Goal: Find specific page/section: Find specific page/section

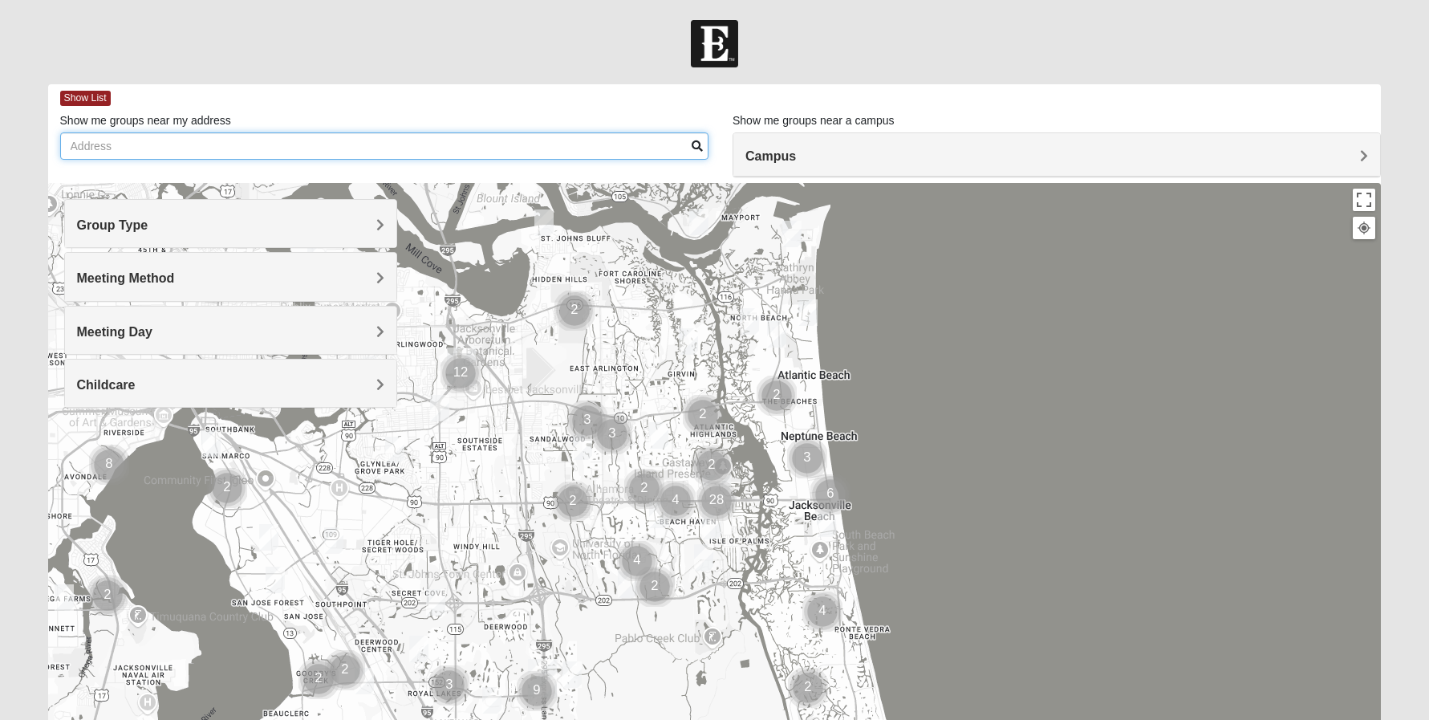
click at [220, 144] on input "Show me groups near my address" at bounding box center [384, 145] width 648 height 27
type input "1280"
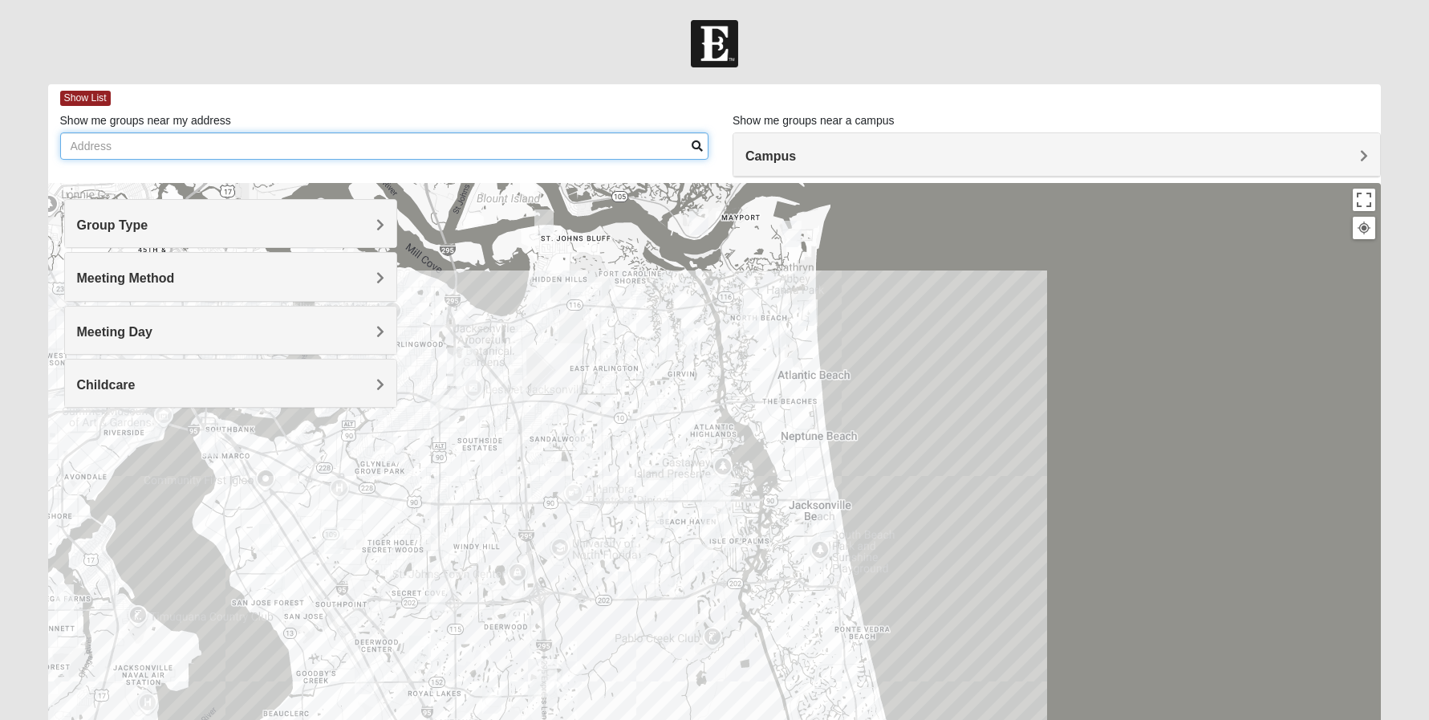
type input "[STREET_ADDRESS]"
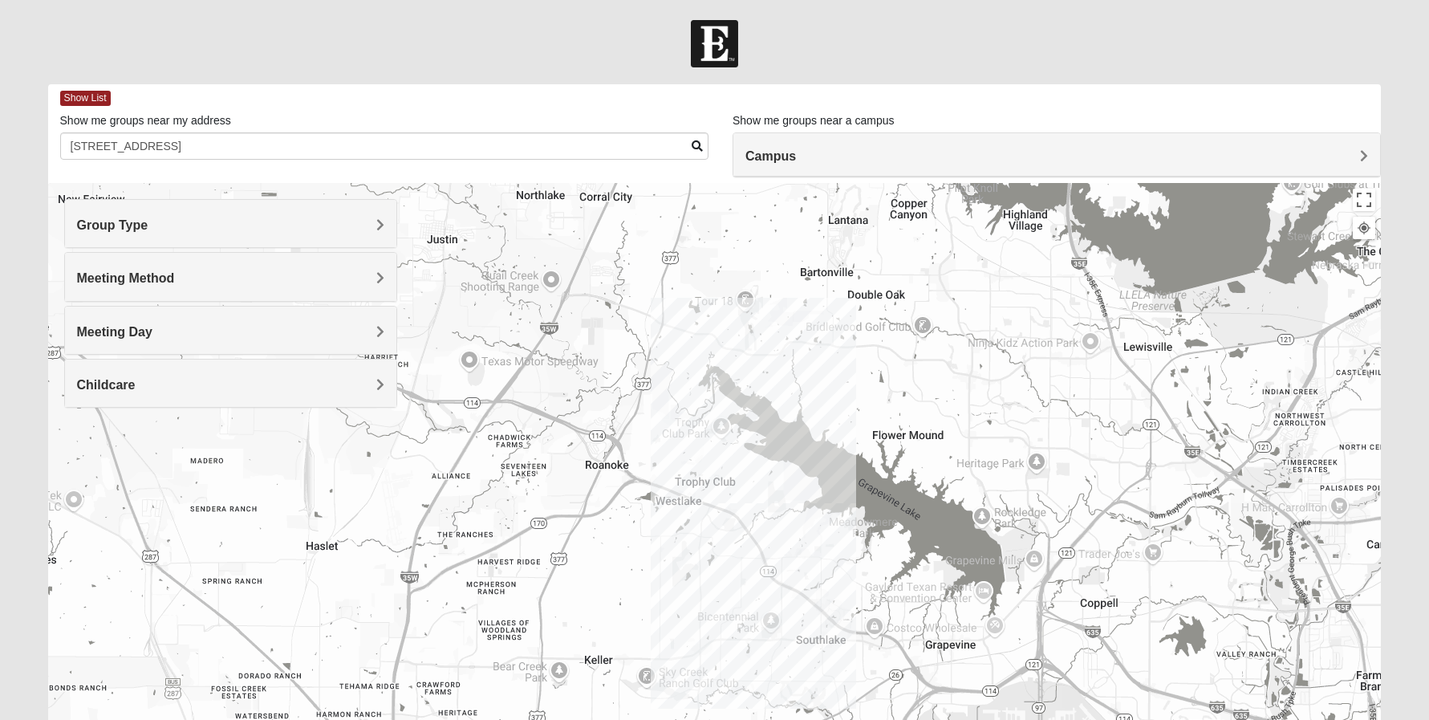
click at [784, 163] on h4 "Campus" at bounding box center [1057, 155] width 623 height 15
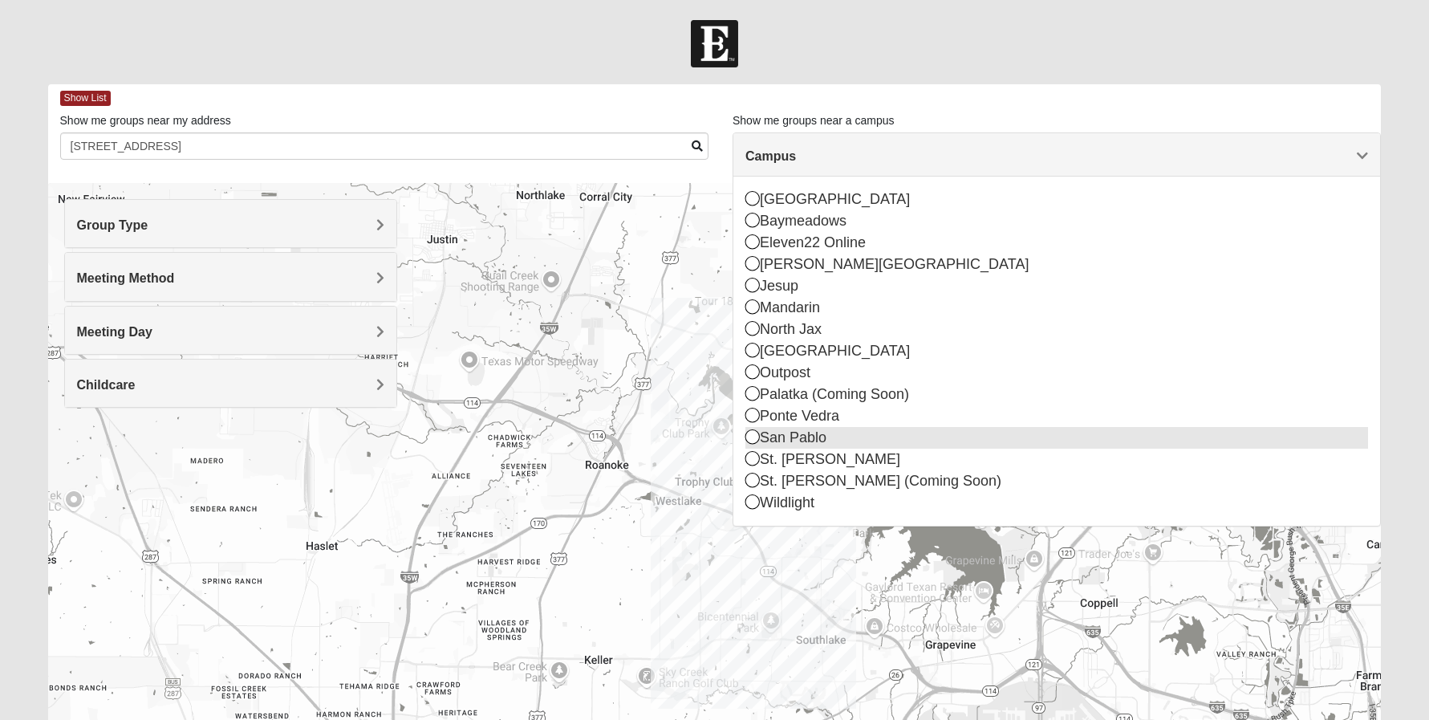
click at [797, 442] on div "San Pablo" at bounding box center [1057, 438] width 623 height 22
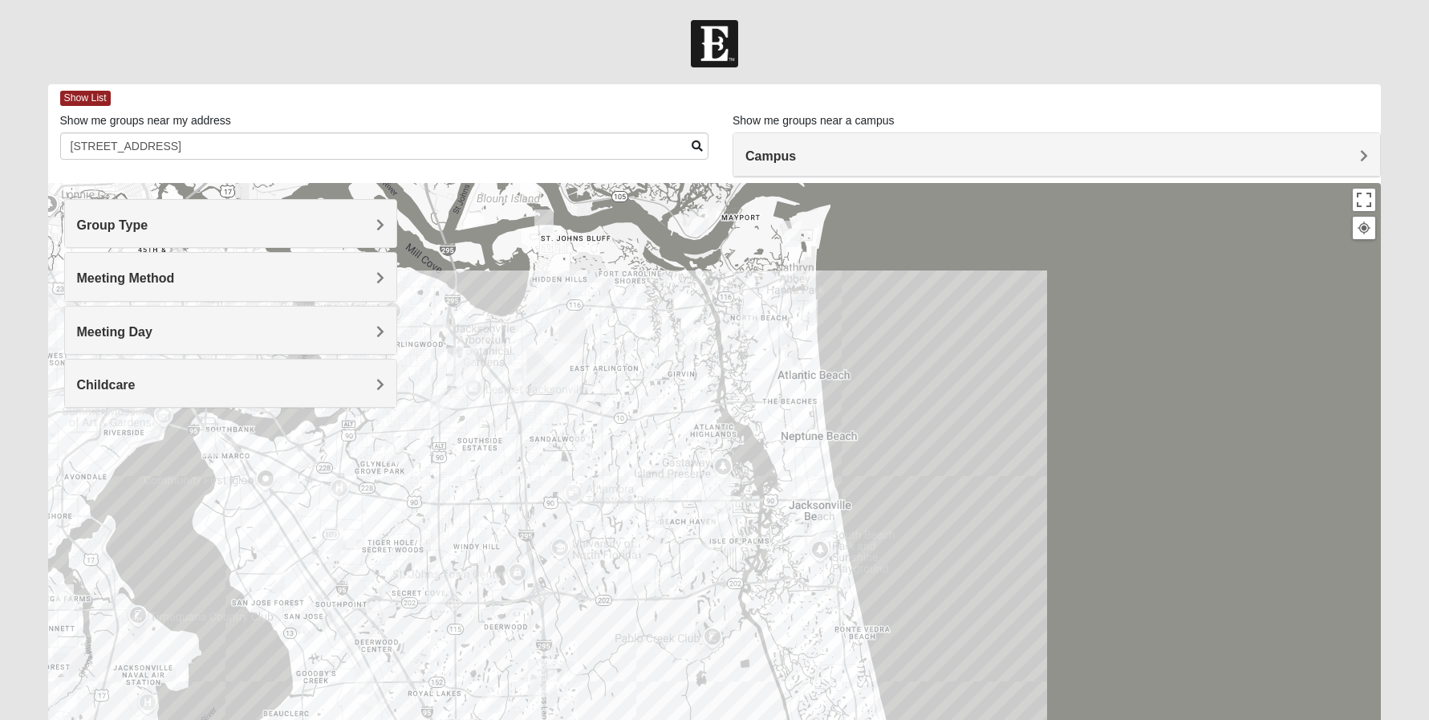
click at [299, 242] on div "Group Type" at bounding box center [230, 223] width 331 height 47
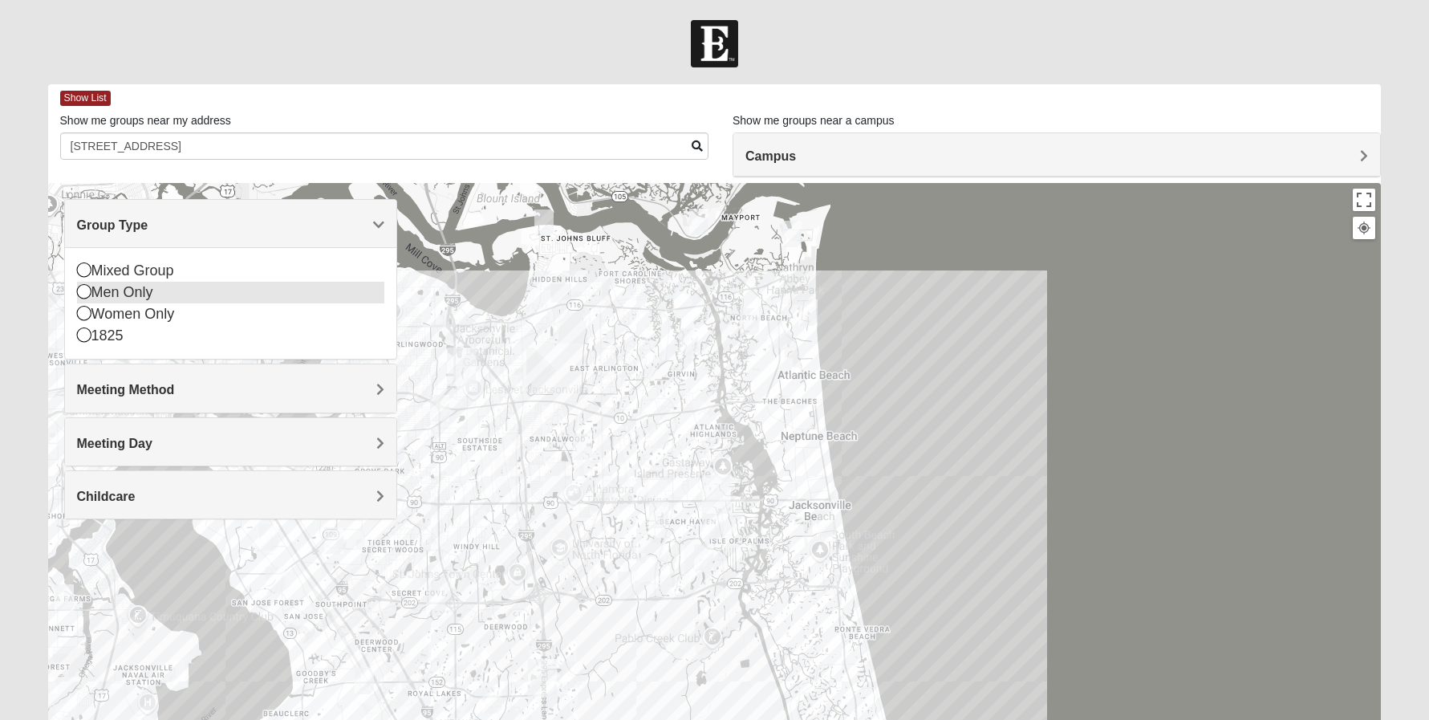
click at [258, 282] on div "Men Only" at bounding box center [230, 293] width 307 height 22
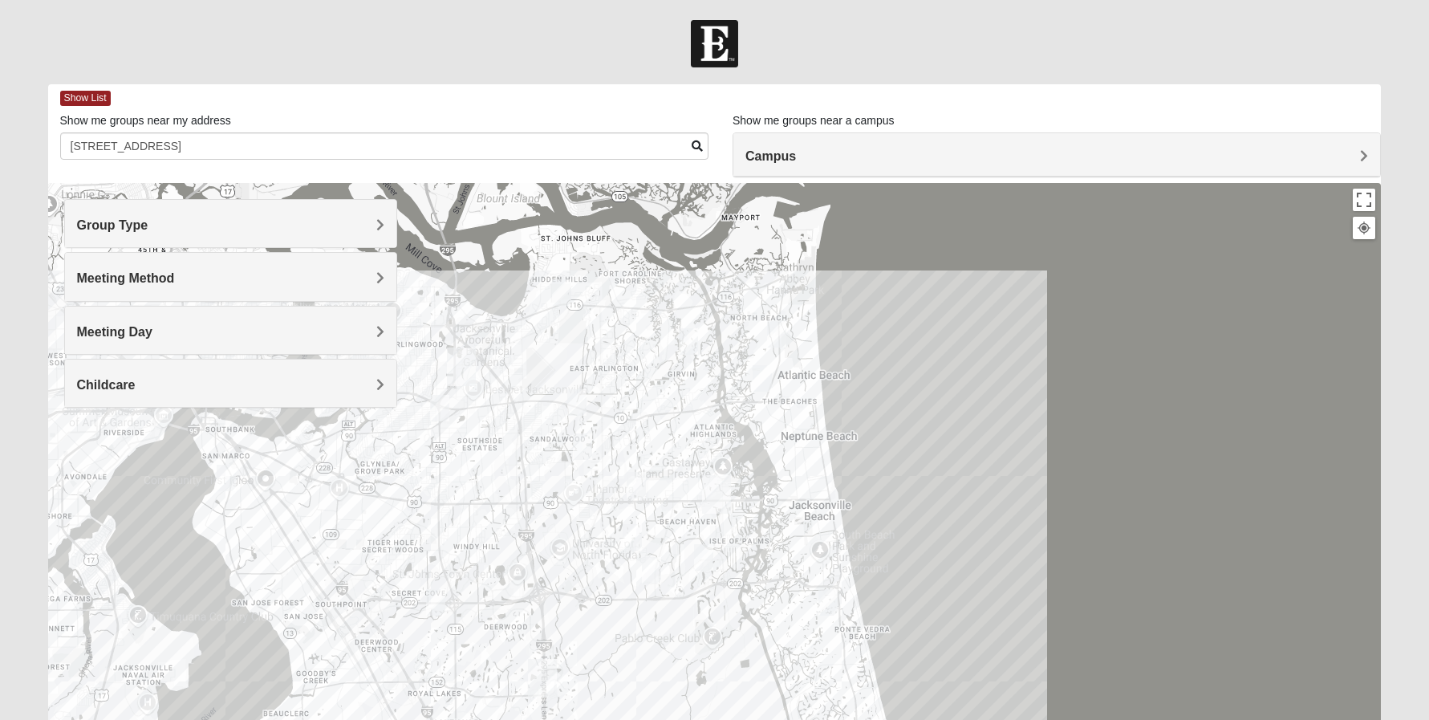
click at [262, 232] on h4 "Group Type" at bounding box center [230, 225] width 307 height 15
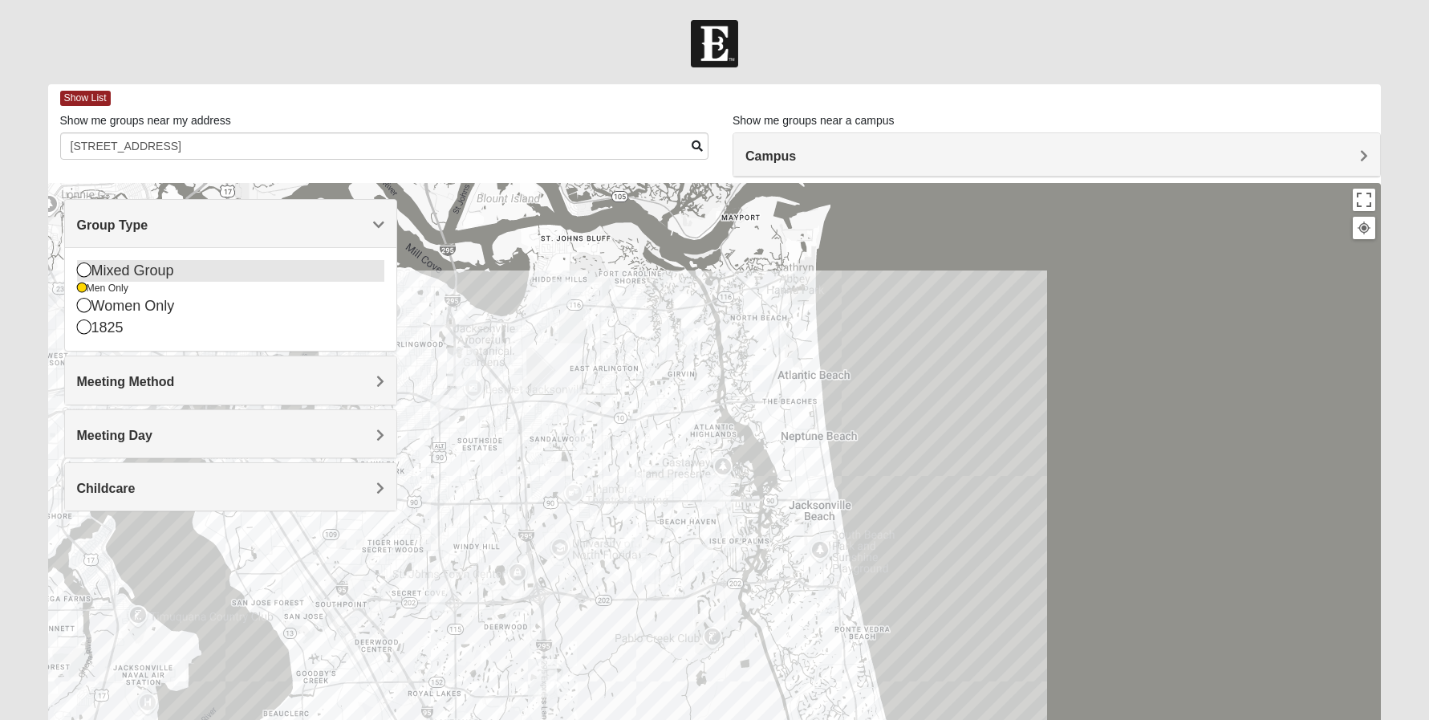
click at [177, 269] on div "Mixed Group" at bounding box center [230, 271] width 307 height 22
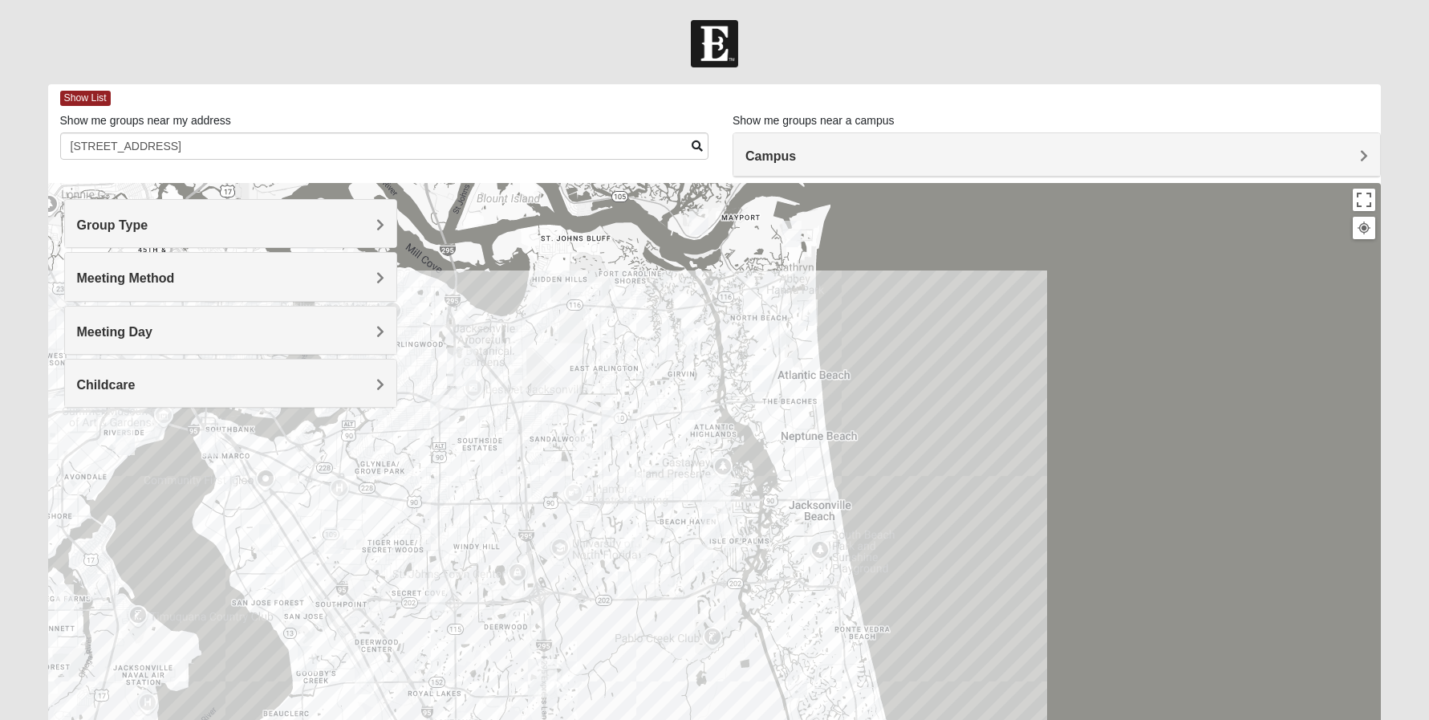
click at [193, 220] on h4 "Group Type" at bounding box center [230, 225] width 307 height 15
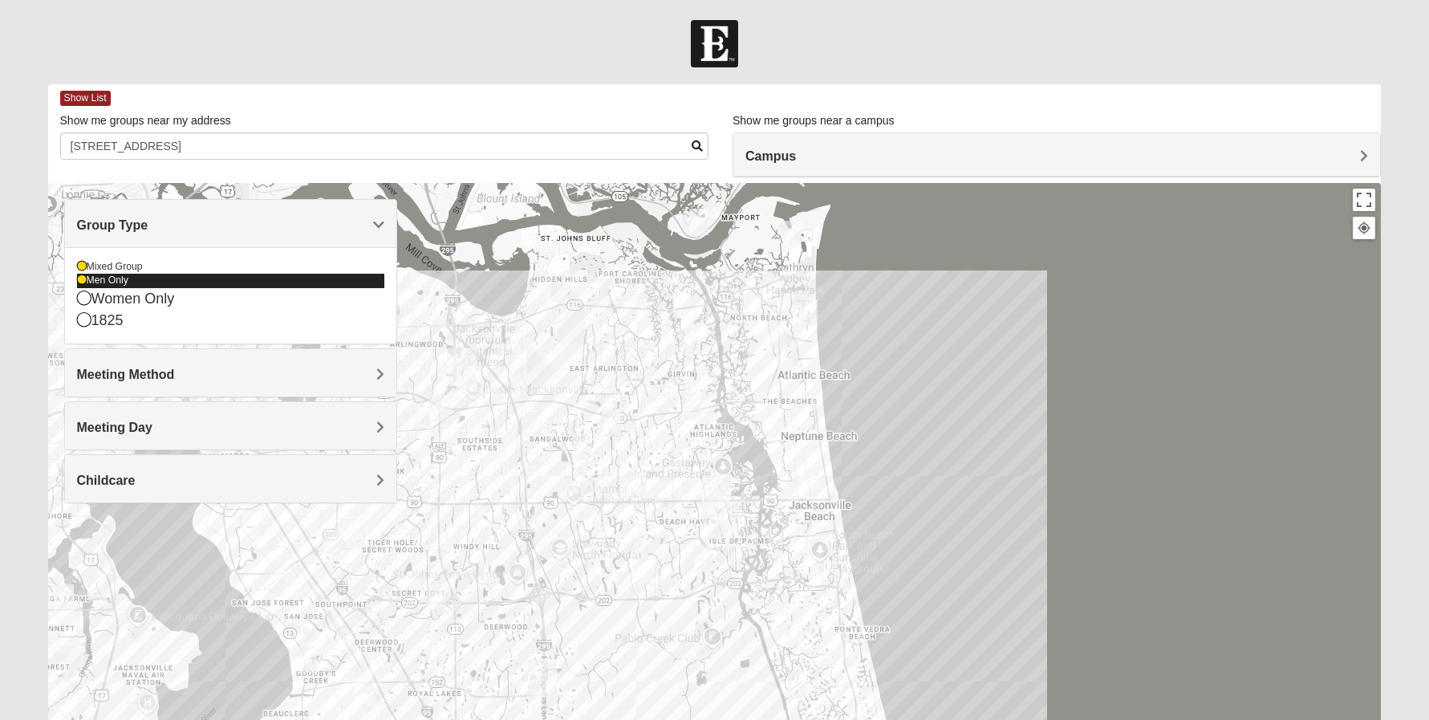
click at [103, 280] on div "Men Only" at bounding box center [230, 281] width 307 height 14
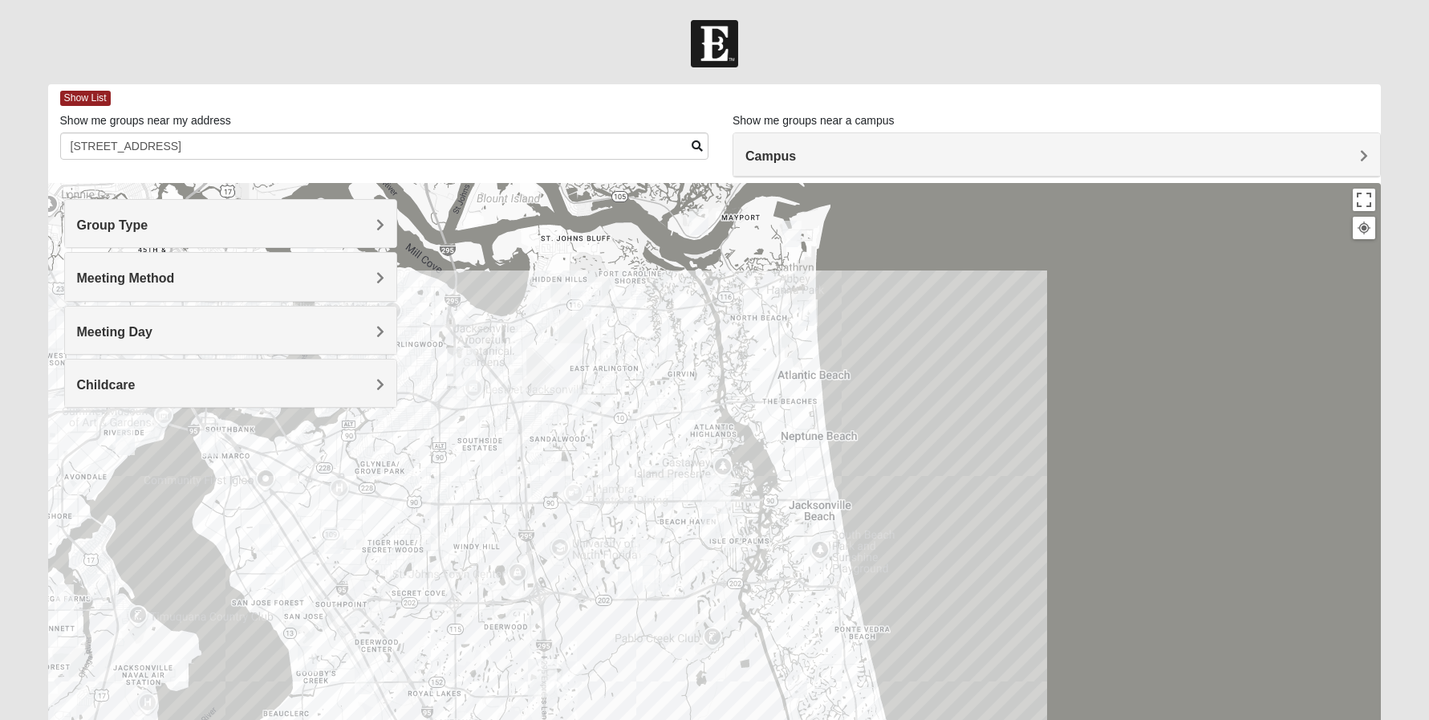
click at [715, 489] on img "San Pablo" at bounding box center [716, 494] width 29 height 39
click at [713, 530] on img "Mixed Irish 32224" at bounding box center [711, 526] width 19 height 26
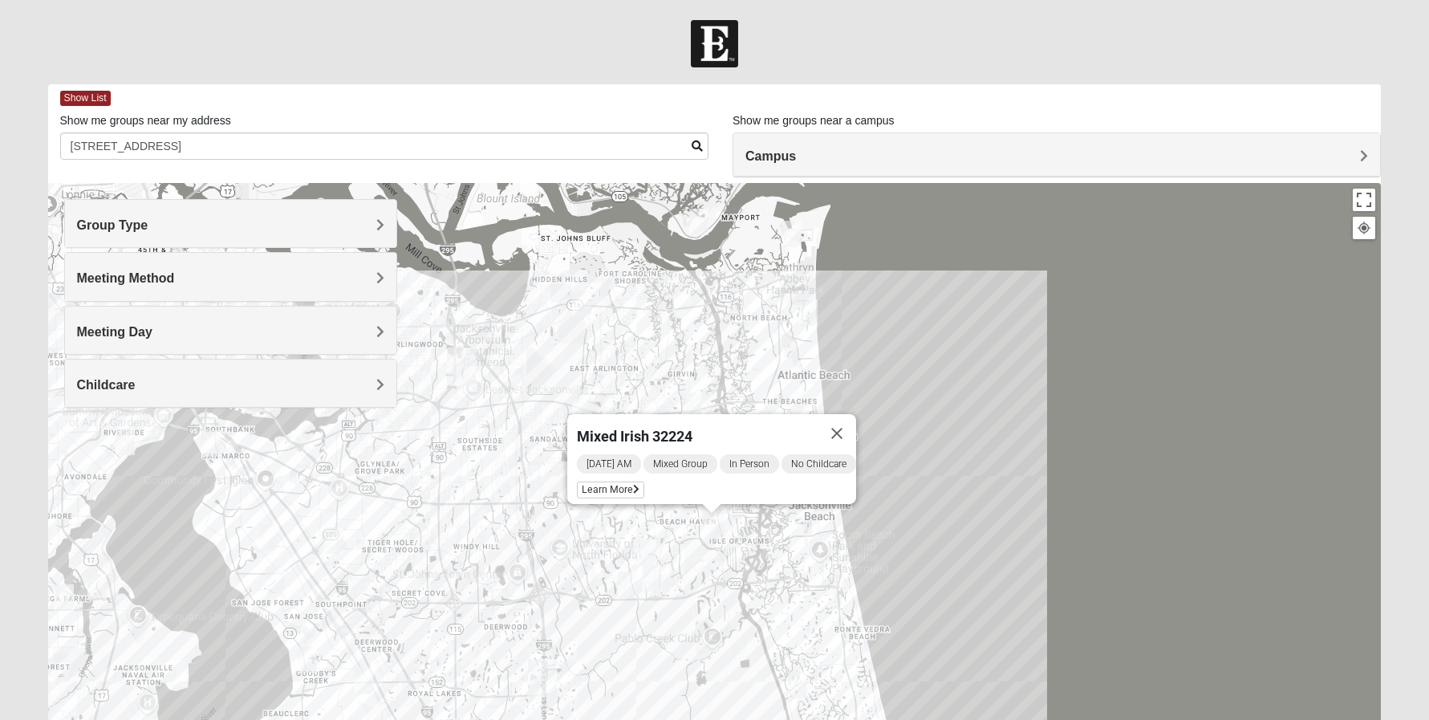
click at [796, 686] on img "Mixed Morales 32082" at bounding box center [797, 685] width 19 height 26
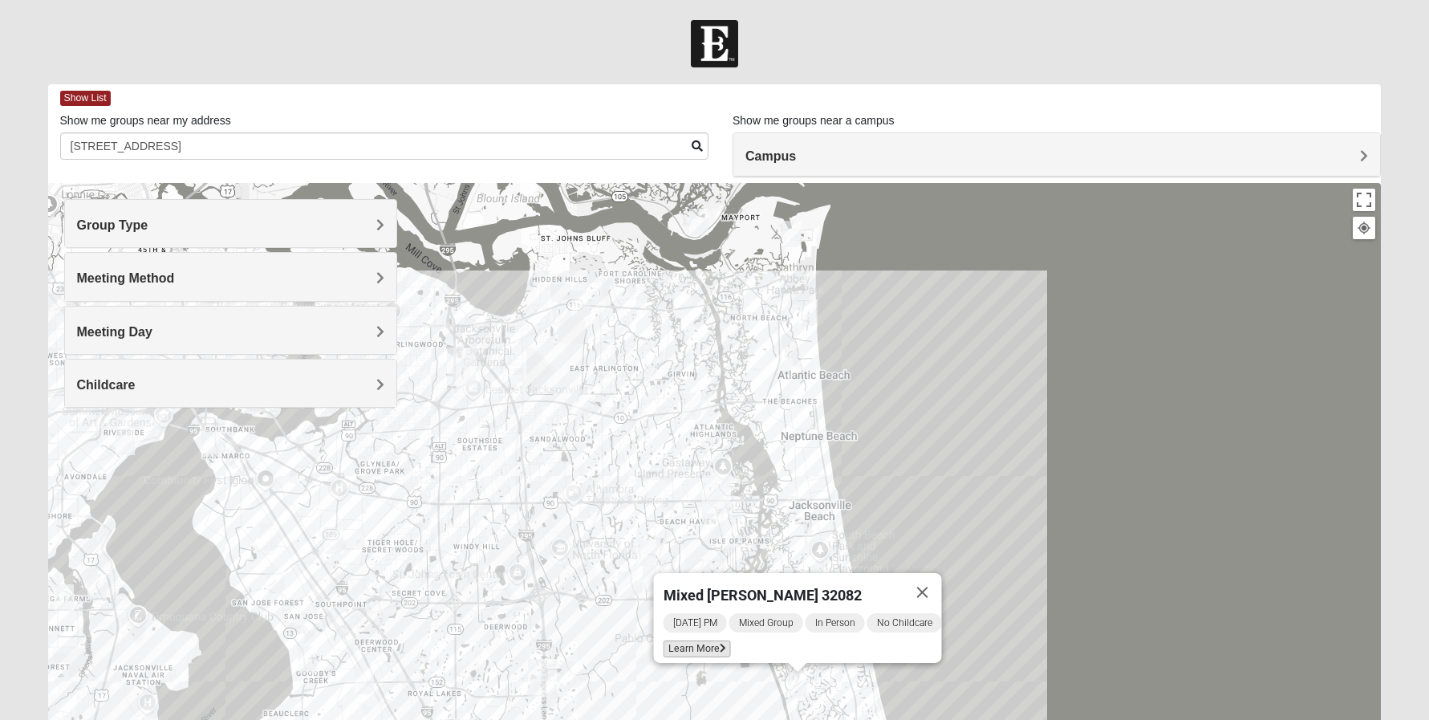
click at [682, 642] on span "Learn More" at bounding box center [696, 648] width 67 height 17
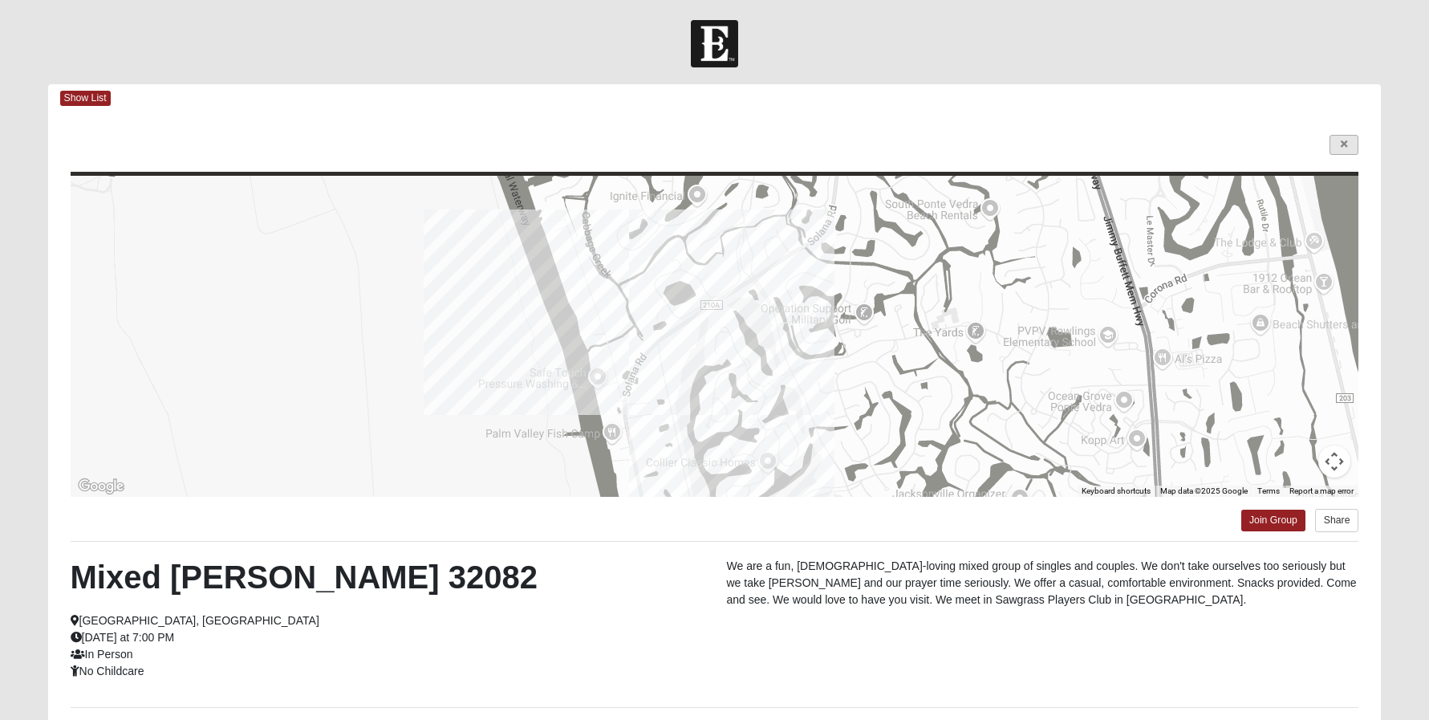
click at [1352, 150] on link at bounding box center [1344, 145] width 29 height 20
